Goal: Task Accomplishment & Management: Complete application form

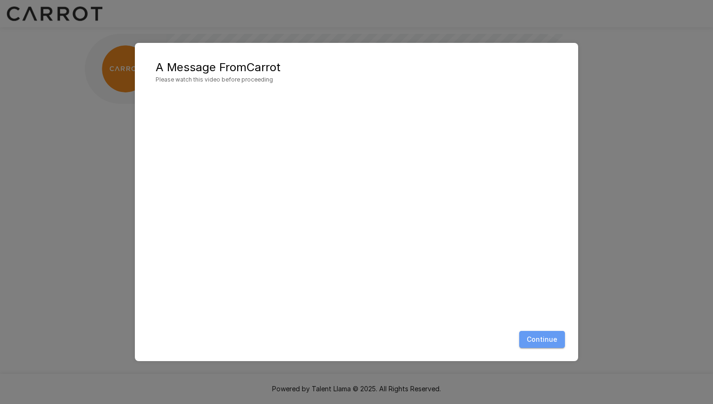
click at [551, 343] on button "Continue" at bounding box center [542, 339] width 46 height 17
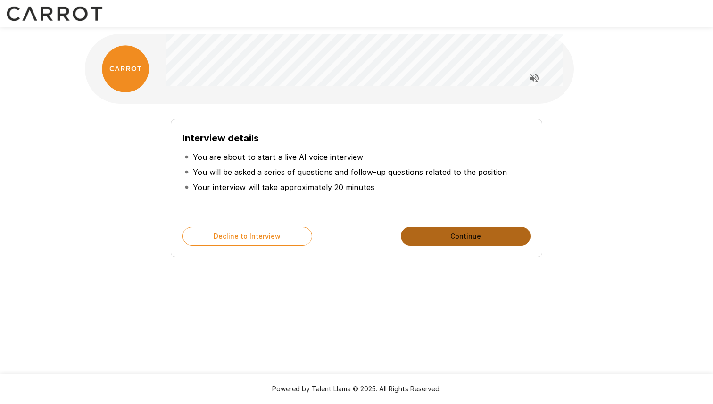
click at [452, 236] on button "Continue" at bounding box center [466, 236] width 130 height 19
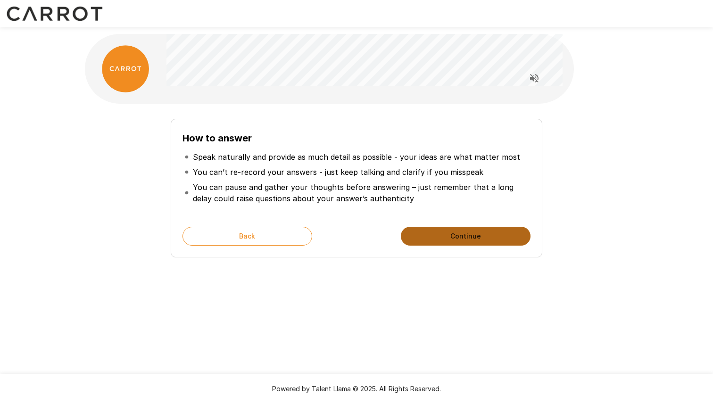
click at [452, 236] on button "Continue" at bounding box center [466, 236] width 130 height 19
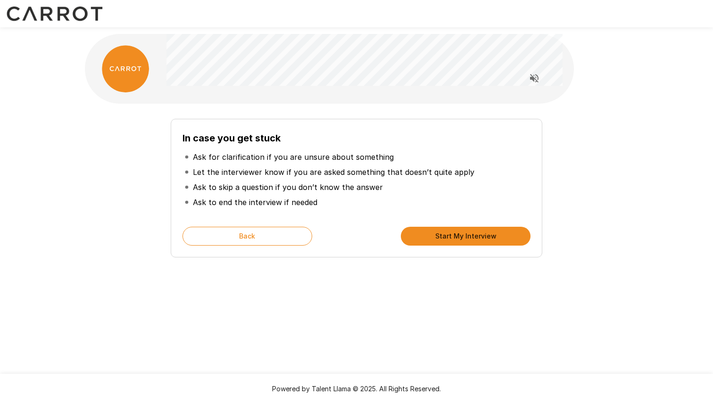
click at [452, 236] on button "Start My Interview" at bounding box center [466, 236] width 130 height 19
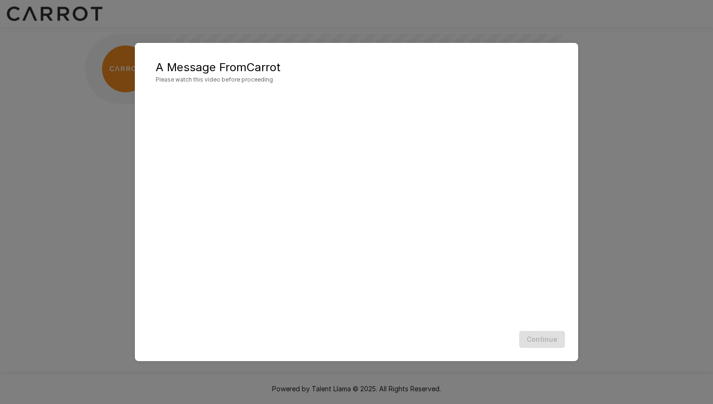
click at [458, 322] on div at bounding box center [356, 209] width 425 height 235
click at [545, 343] on button "Continue" at bounding box center [542, 339] width 46 height 17
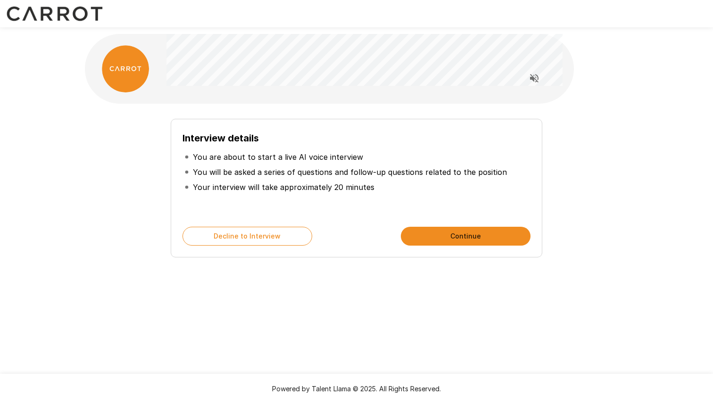
click at [453, 229] on button "Continue" at bounding box center [466, 236] width 130 height 19
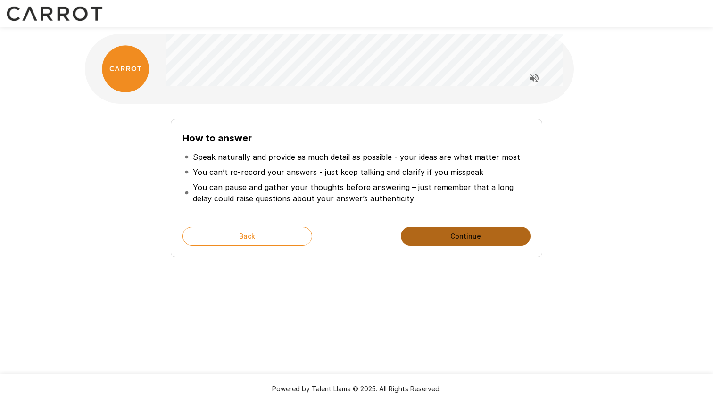
click at [460, 241] on button "Continue" at bounding box center [466, 236] width 130 height 19
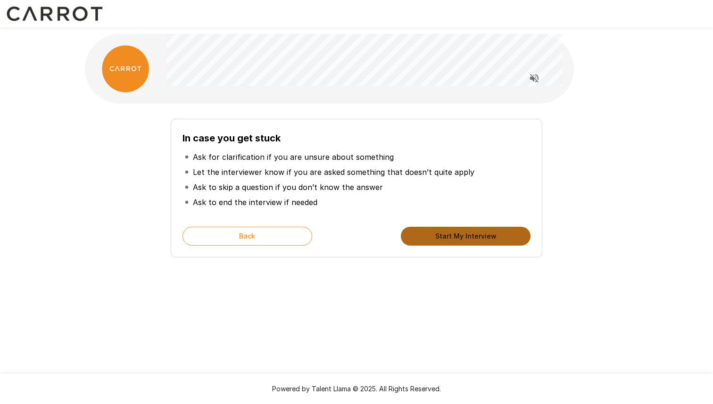
click at [478, 240] on button "Start My Interview" at bounding box center [466, 236] width 130 height 19
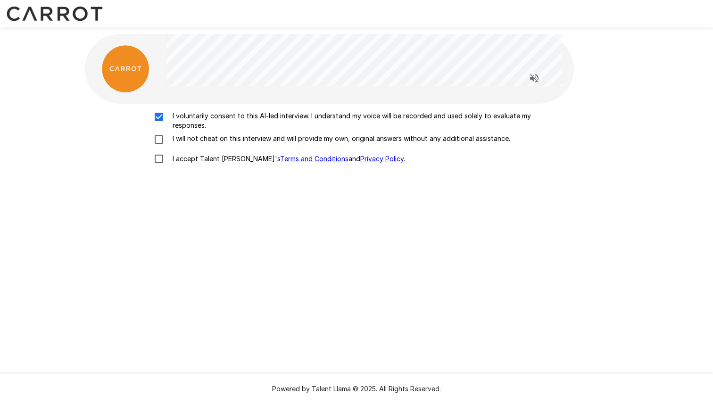
click at [153, 134] on div "I voluntarily consent to this AI-led interview. I understand my voice will be r…" at bounding box center [357, 140] width 536 height 58
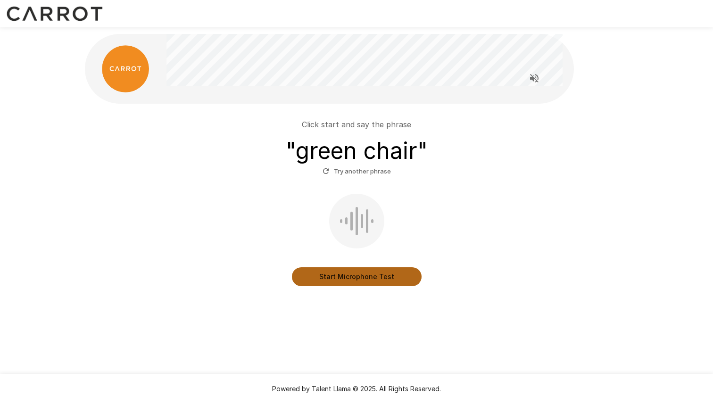
click at [360, 279] on button "Start Microphone Test" at bounding box center [357, 277] width 130 height 19
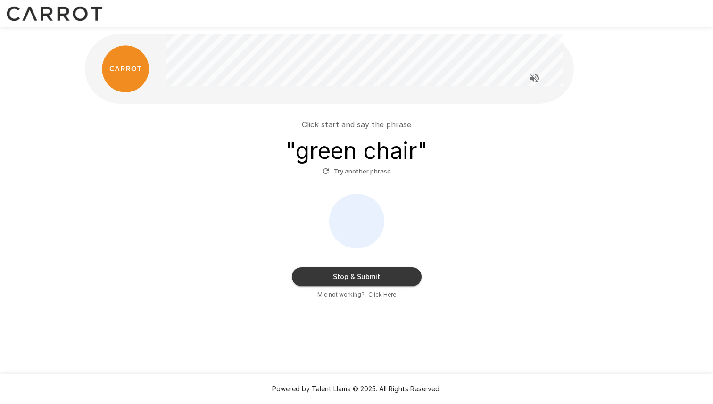
click at [360, 280] on button "Stop & Submit" at bounding box center [357, 277] width 130 height 19
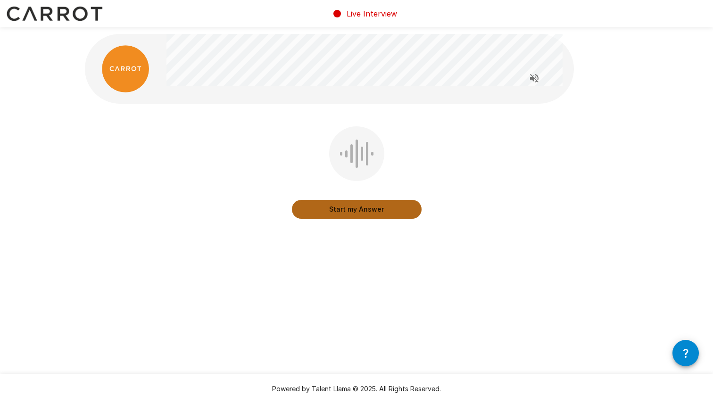
click at [377, 212] on button "Start my Answer" at bounding box center [357, 209] width 130 height 19
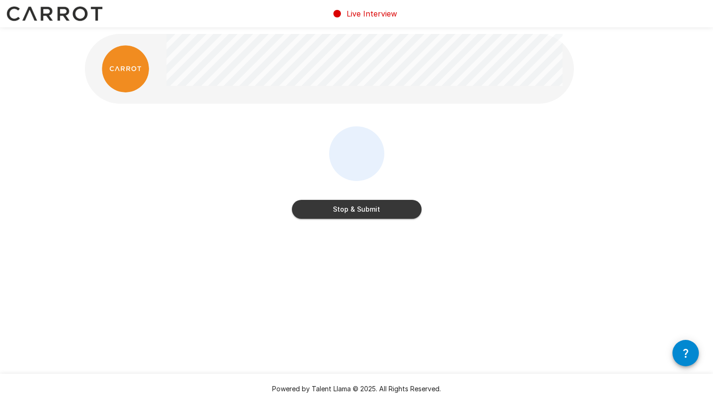
click at [377, 212] on button "Stop & Submit" at bounding box center [357, 209] width 130 height 19
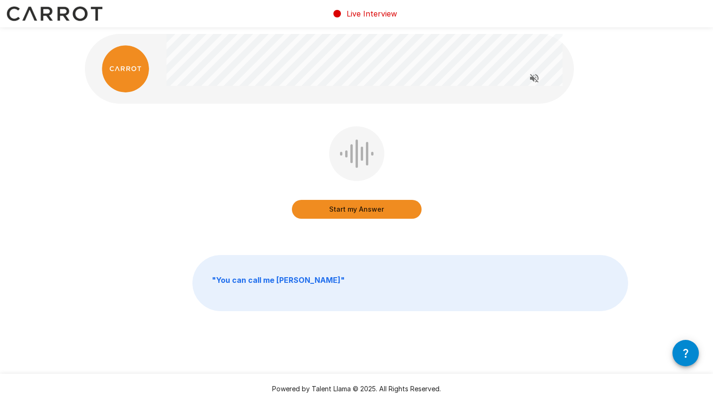
click at [532, 80] on icon "Read questions aloud" at bounding box center [534, 78] width 11 height 11
click at [384, 212] on button "Start my Answer" at bounding box center [357, 209] width 130 height 19
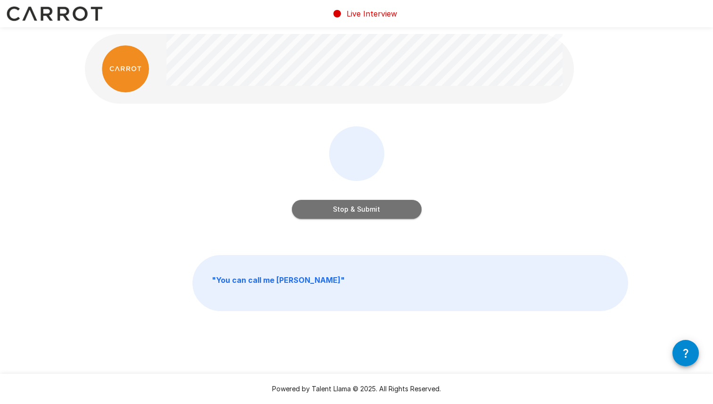
click at [384, 212] on button "Stop & Submit" at bounding box center [357, 209] width 130 height 19
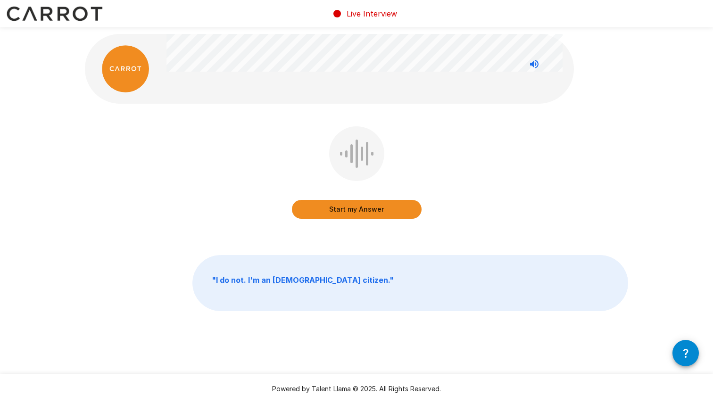
click at [378, 209] on button "Start my Answer" at bounding box center [357, 209] width 130 height 19
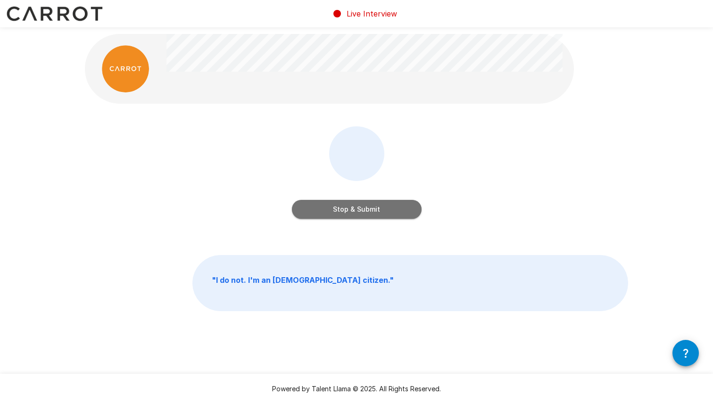
click at [378, 209] on button "Stop & Submit" at bounding box center [357, 209] width 130 height 19
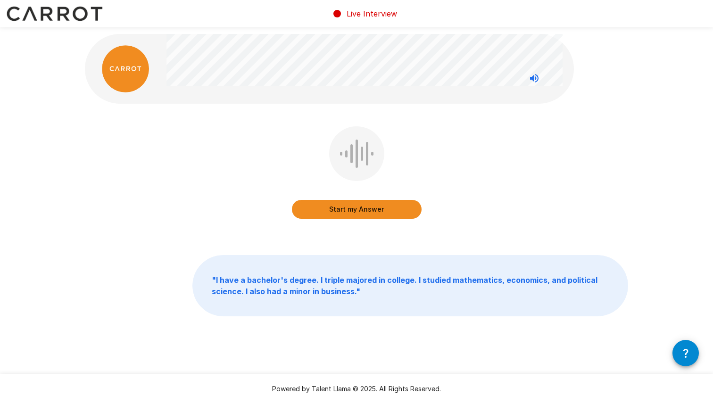
click at [378, 209] on button "Start my Answer" at bounding box center [357, 209] width 130 height 19
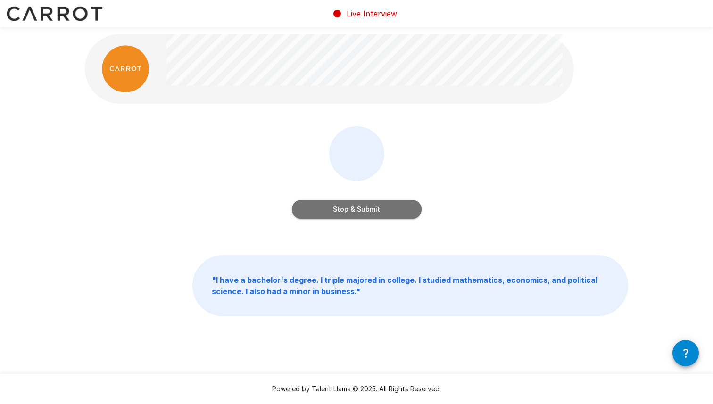
click at [378, 209] on button "Stop & Submit" at bounding box center [357, 209] width 130 height 19
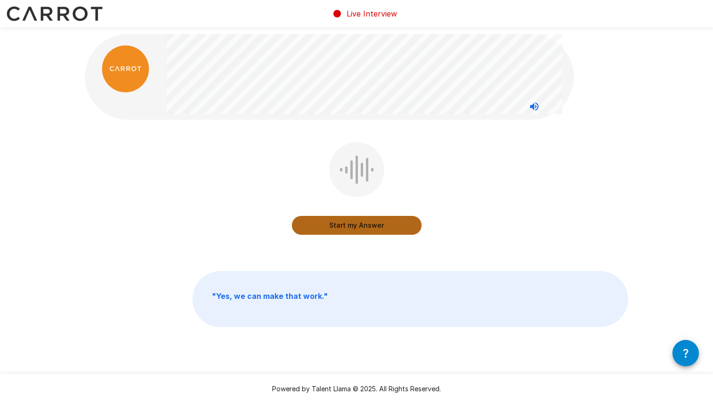
click at [359, 228] on button "Start my Answer" at bounding box center [357, 225] width 130 height 19
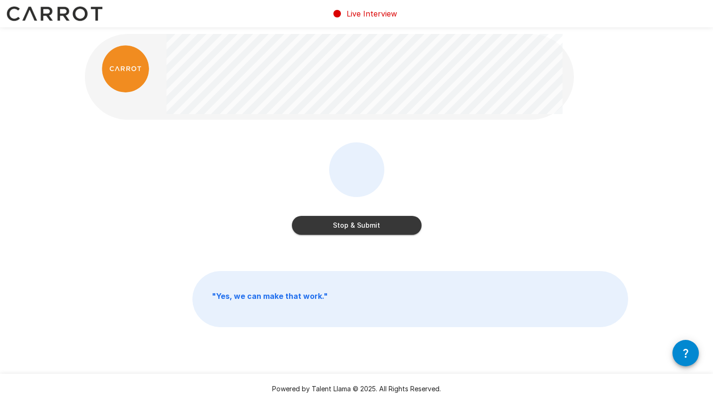
click at [359, 228] on button "Stop & Submit" at bounding box center [357, 225] width 130 height 19
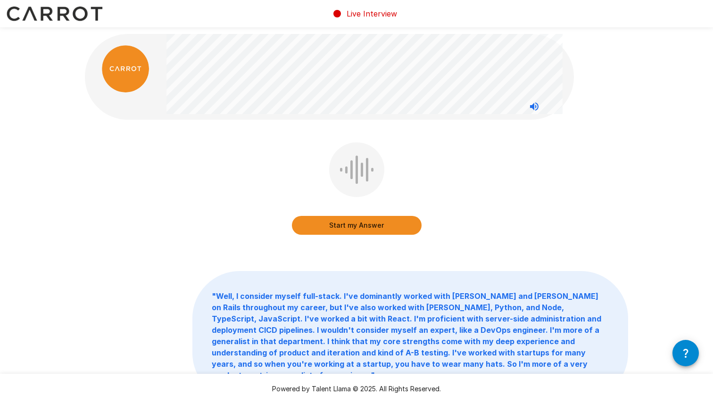
click at [358, 228] on button "Start my Answer" at bounding box center [357, 225] width 130 height 19
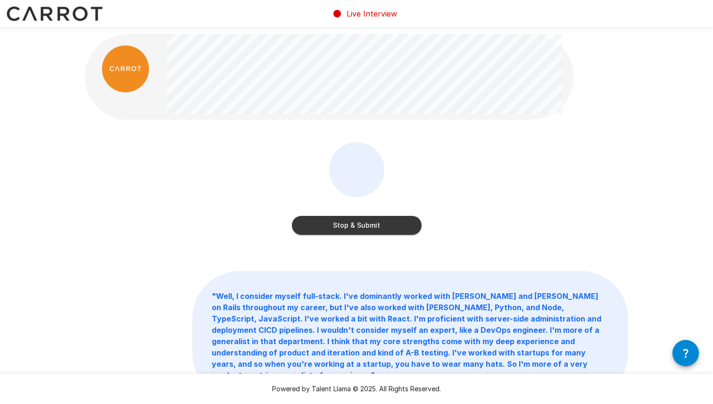
click at [358, 228] on button "Stop & Submit" at bounding box center [357, 225] width 130 height 19
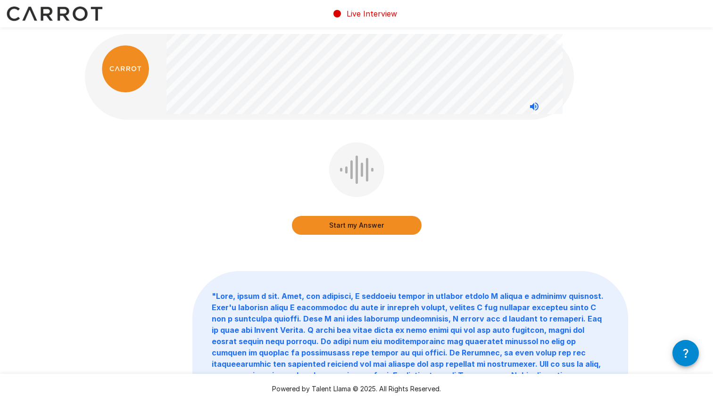
click at [358, 228] on button "Start my Answer" at bounding box center [357, 225] width 130 height 19
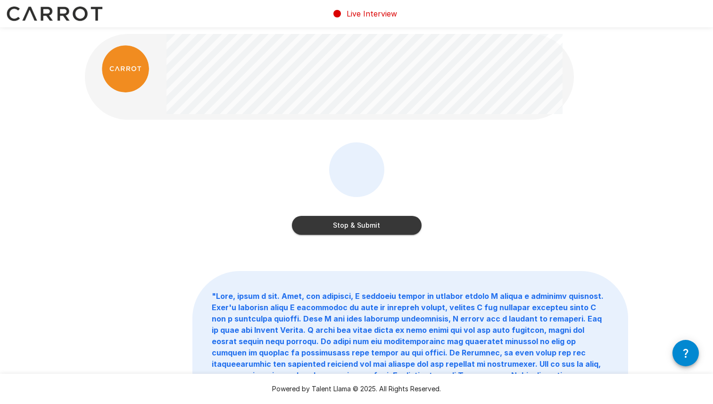
click at [358, 228] on button "Stop & Submit" at bounding box center [357, 225] width 130 height 19
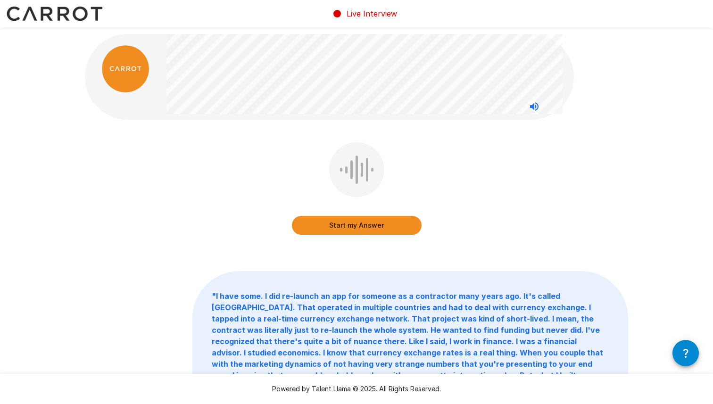
click at [358, 228] on button "Start my Answer" at bounding box center [357, 225] width 130 height 19
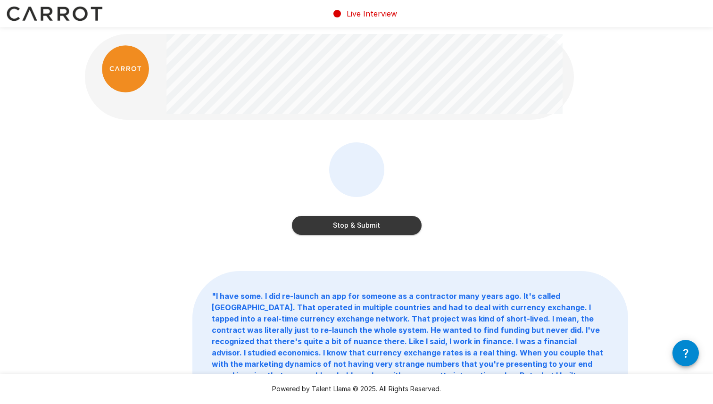
click at [358, 228] on button "Stop & Submit" at bounding box center [357, 225] width 130 height 19
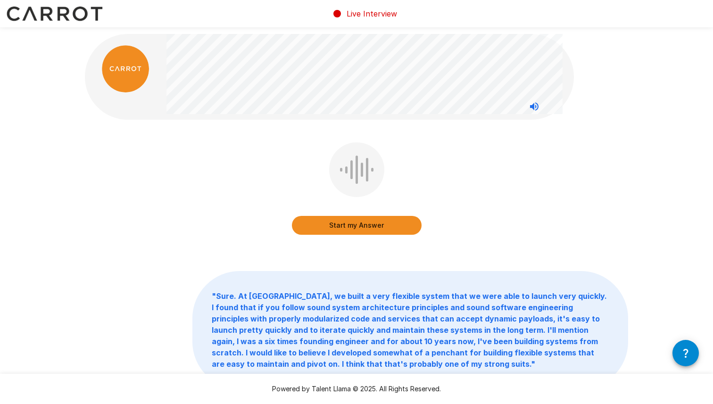
click at [339, 225] on button "Start my Answer" at bounding box center [357, 225] width 130 height 19
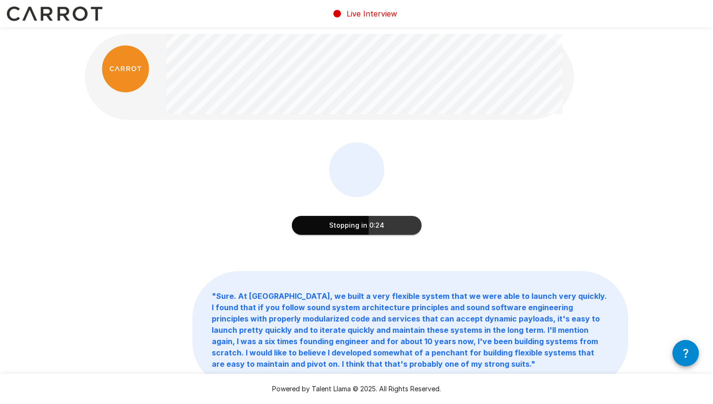
click at [339, 225] on button "Stopping in 0:24" at bounding box center [357, 225] width 130 height 19
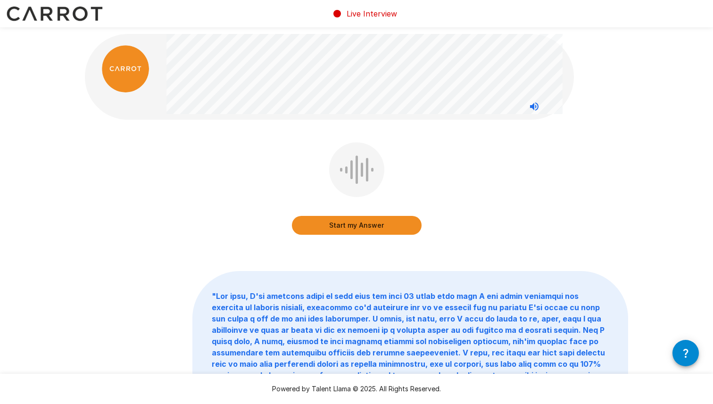
click at [341, 228] on button "Start my Answer" at bounding box center [357, 225] width 130 height 19
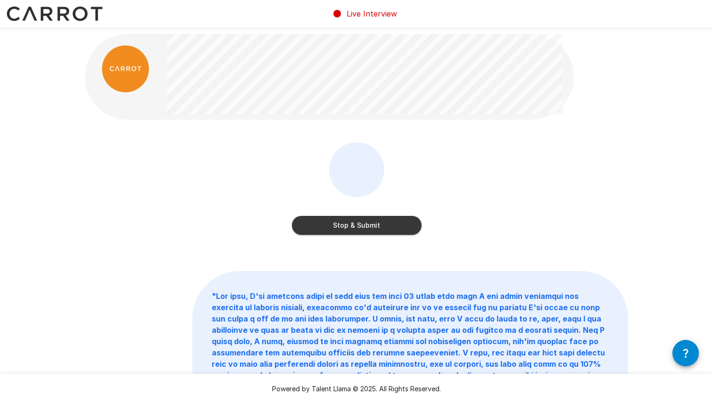
click at [341, 228] on button "Stop & Submit" at bounding box center [357, 225] width 130 height 19
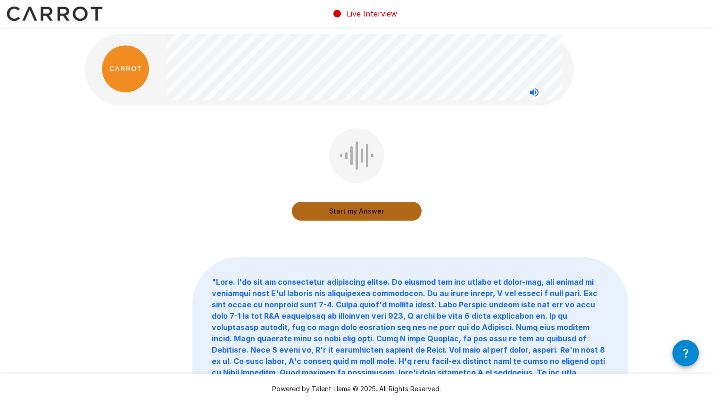
click at [362, 215] on button "Start my Answer" at bounding box center [357, 211] width 130 height 19
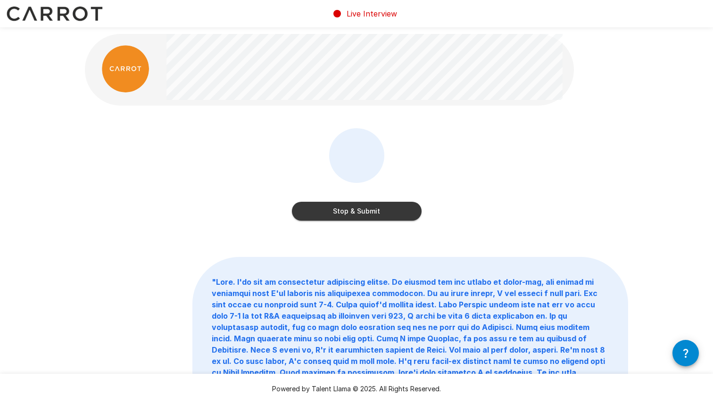
click at [332, 216] on button "Stop & Submit" at bounding box center [357, 211] width 130 height 19
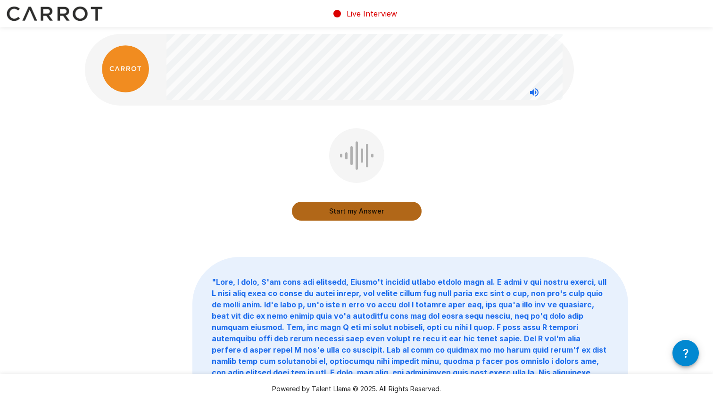
click at [334, 213] on button "Start my Answer" at bounding box center [357, 211] width 130 height 19
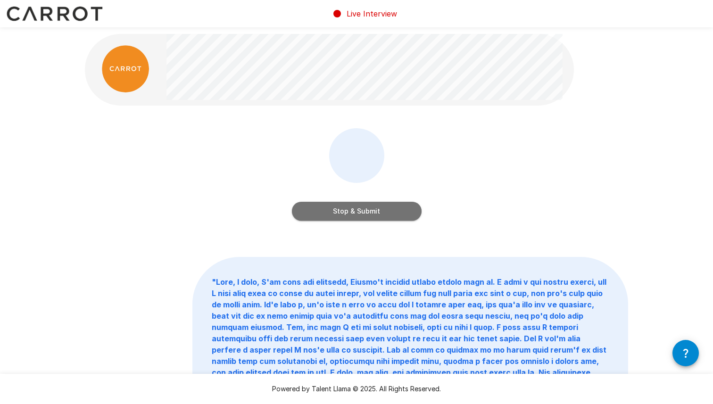
click at [334, 213] on button "Stop & Submit" at bounding box center [357, 211] width 130 height 19
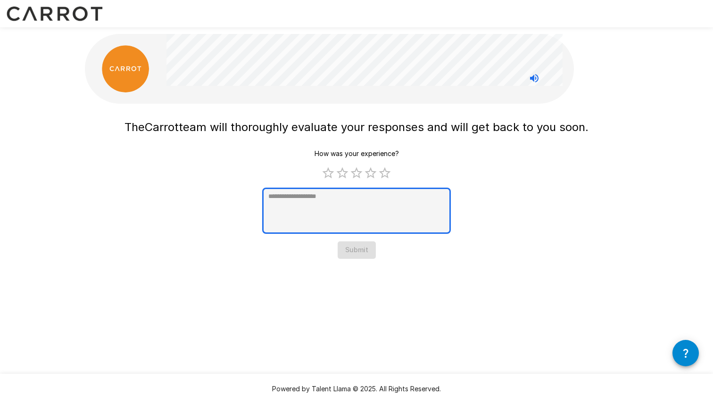
click at [359, 226] on textarea at bounding box center [356, 211] width 189 height 46
type textarea "*"
type textarea "**"
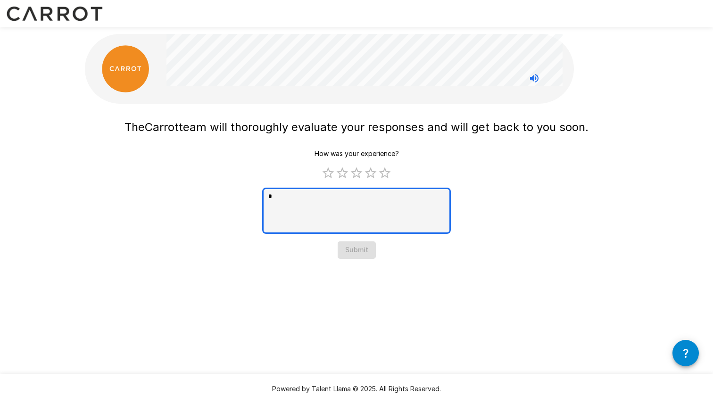
type textarea "*"
type textarea "***"
type textarea "*"
type textarea "****"
type textarea "*"
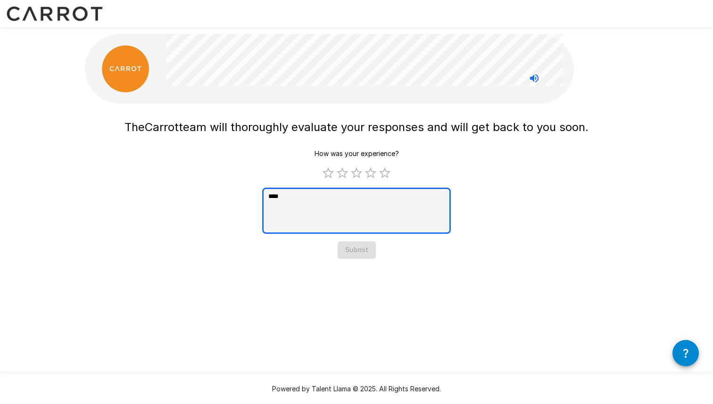
type textarea "*****"
type textarea "*"
type textarea "******"
type textarea "*"
type textarea "******"
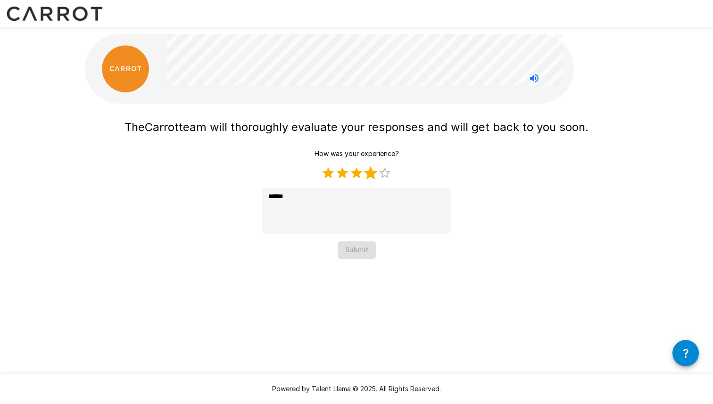
click at [371, 171] on label "4 Stars" at bounding box center [371, 173] width 14 height 14
type textarea "*"
click at [362, 249] on button "Submit" at bounding box center [357, 250] width 38 height 17
